Goal: Task Accomplishment & Management: Manage account settings

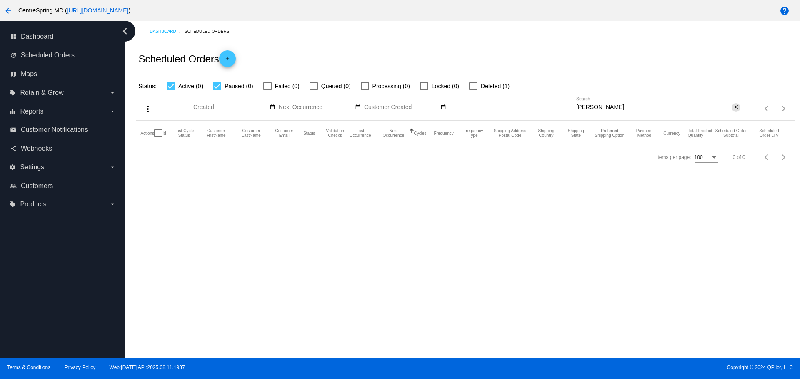
click at [668, 106] on mat-icon "close" at bounding box center [736, 107] width 6 height 7
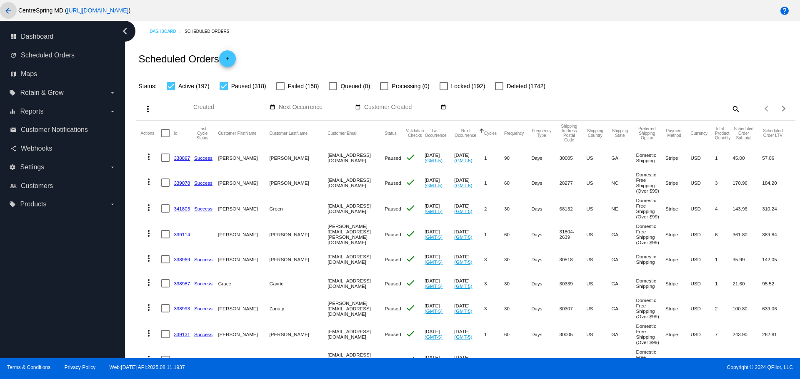
click at [7, 10] on mat-icon "arrow_back" at bounding box center [8, 11] width 10 height 10
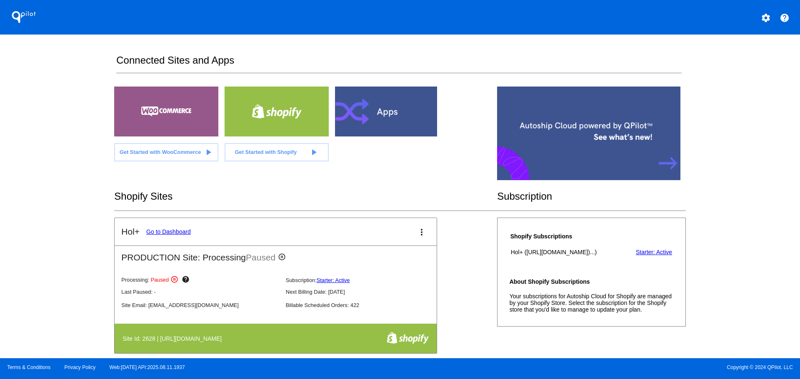
click at [182, 233] on link "Go to Dashboard" at bounding box center [168, 232] width 45 height 7
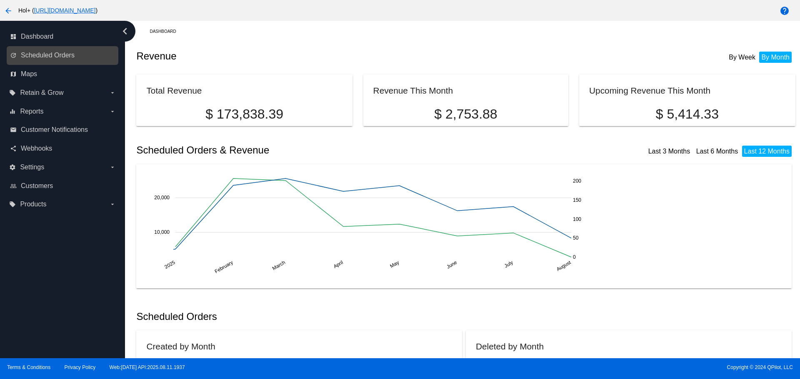
click at [65, 61] on link "update Scheduled Orders" at bounding box center [63, 55] width 106 height 13
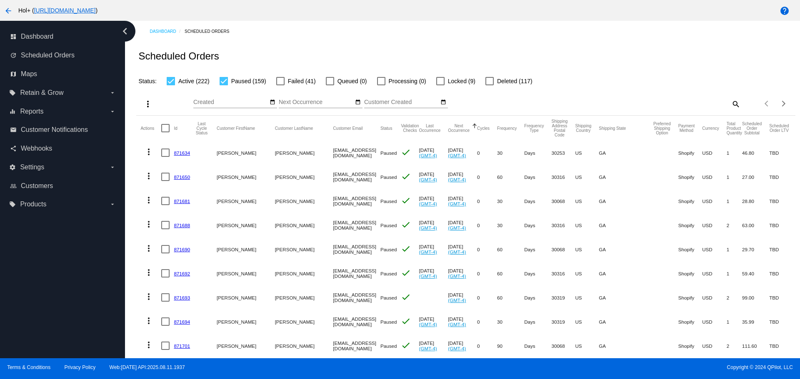
click at [305, 102] on input "Next Occurrence" at bounding box center [316, 102] width 75 height 7
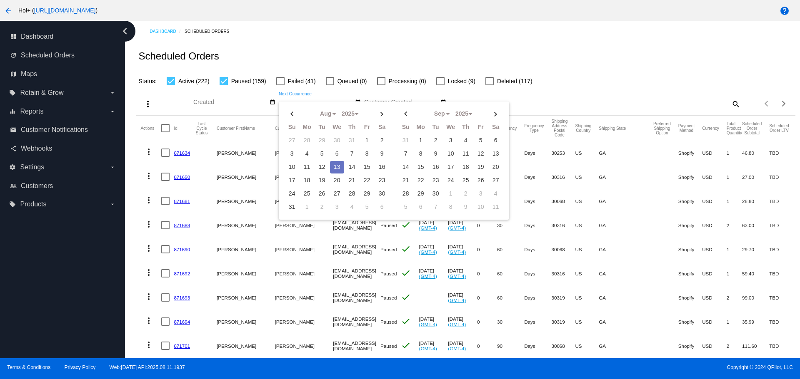
click at [335, 164] on td "13" at bounding box center [337, 167] width 14 height 12
type input "[DATE] - [DATE]"
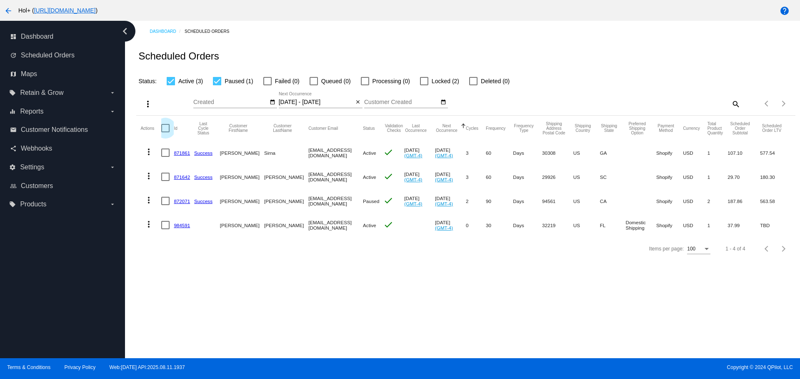
click at [166, 128] on div at bounding box center [165, 128] width 8 height 8
click at [165, 132] on input "checkbox" at bounding box center [165, 132] width 0 height 0
checkbox input "true"
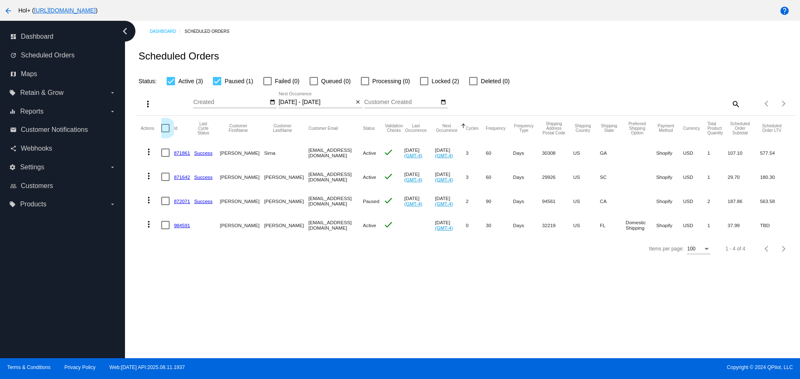
checkbox input "true"
click at [146, 102] on mat-icon "more_vert" at bounding box center [148, 104] width 10 height 10
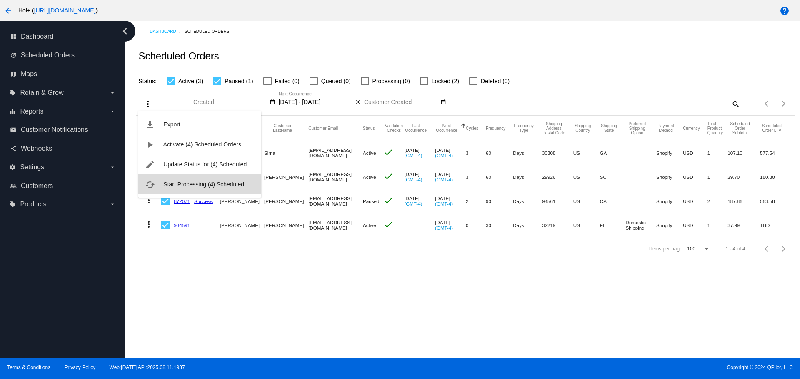
click at [179, 190] on button "cached Start Processing (4) Scheduled Orders" at bounding box center [199, 185] width 123 height 20
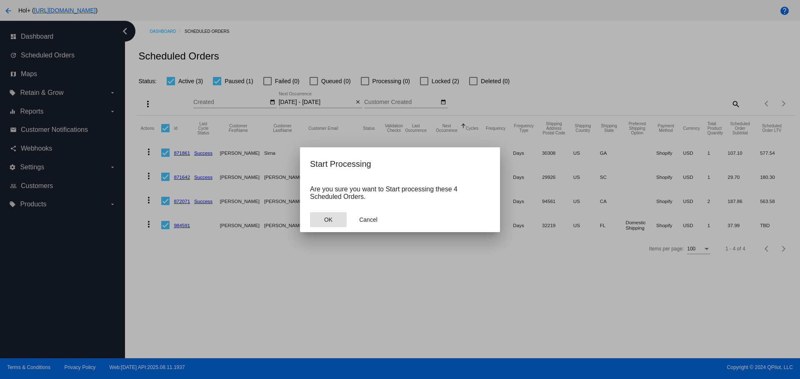
click at [325, 220] on span "OK" at bounding box center [328, 220] width 8 height 7
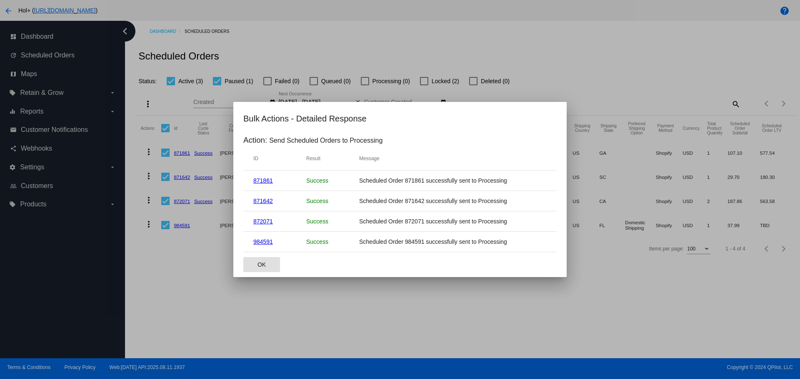
click at [258, 265] on span "OK" at bounding box center [261, 265] width 8 height 7
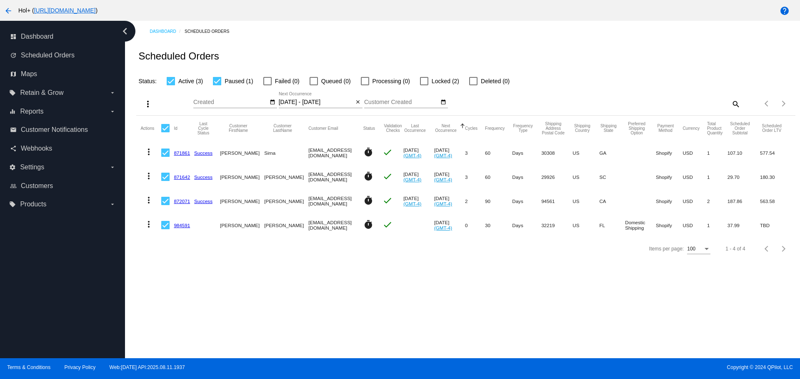
click at [258, 261] on div "Items per page: 100 1 - 4 of 4" at bounding box center [465, 248] width 659 height 23
click at [598, 80] on div "Status: Active (3) Paused (1) Failed (0) Queued (0) Processing (0) Locked (2) D…" at bounding box center [465, 78] width 659 height 16
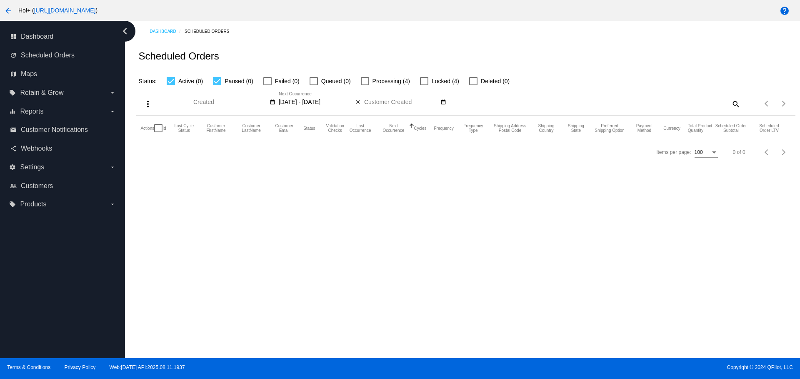
click at [394, 51] on div "Scheduled Orders" at bounding box center [465, 56] width 659 height 28
click at [282, 83] on span "Failed (1)" at bounding box center [287, 81] width 25 height 10
click at [267, 85] on input "Failed (1)" at bounding box center [267, 85] width 0 height 0
checkbox input "true"
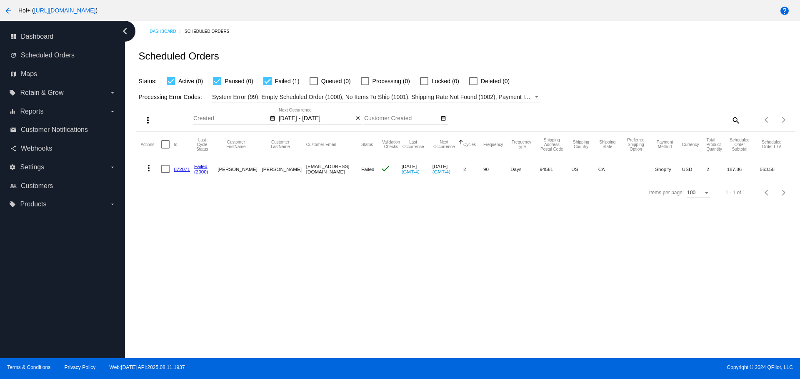
click at [437, 32] on div "Dashboard Scheduled Orders" at bounding box center [472, 31] width 645 height 13
click at [434, 32] on div "Dashboard Scheduled Orders" at bounding box center [472, 31] width 645 height 13
click at [292, 200] on div "Items per page: 100 1 - 1 of 1" at bounding box center [465, 192] width 659 height 23
drag, startPoint x: 292, startPoint y: 200, endPoint x: 277, endPoint y: 201, distance: 15.0
click at [277, 201] on div "Items per page: 100 1 - 1 of 1" at bounding box center [465, 192] width 659 height 23
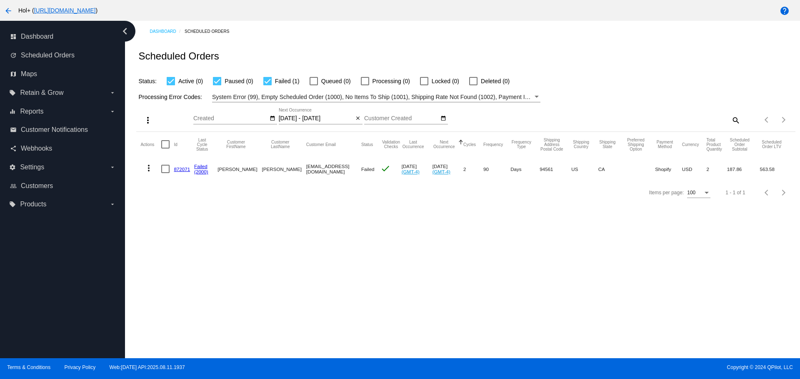
click at [181, 166] on mat-cell "872071" at bounding box center [184, 169] width 20 height 24
click at [178, 168] on link "872071" at bounding box center [182, 169] width 16 height 5
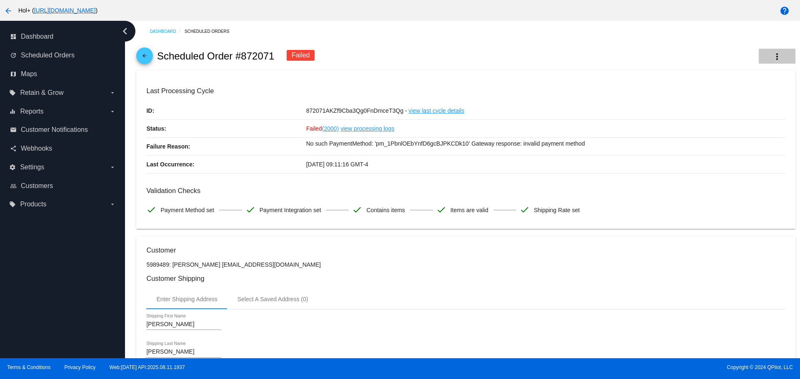
click at [763, 57] on button "more_vert" at bounding box center [776, 56] width 37 height 15
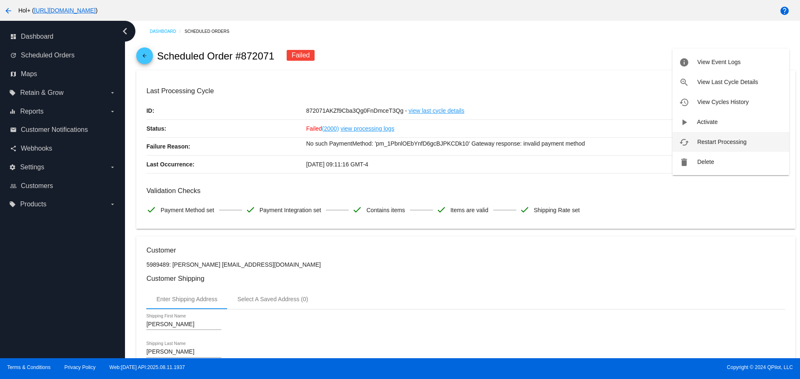
click at [726, 142] on span "Restart Processing" at bounding box center [721, 142] width 49 height 7
